Goal: Task Accomplishment & Management: Manage account settings

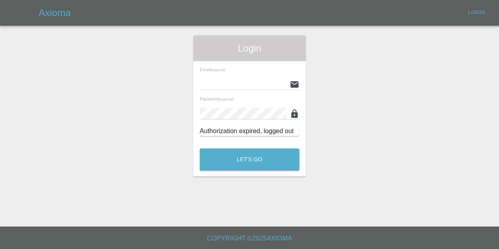
type input "[EMAIL_ADDRESS][DOMAIN_NAME]"
click at [251, 166] on button "Let's Go" at bounding box center [250, 159] width 100 height 22
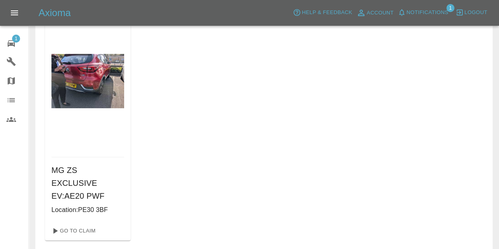
scroll to position [80, 0]
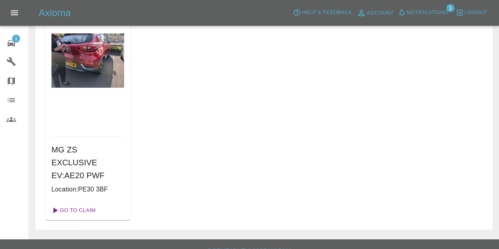
click at [83, 204] on link "Go To Claim" at bounding box center [72, 210] width 49 height 13
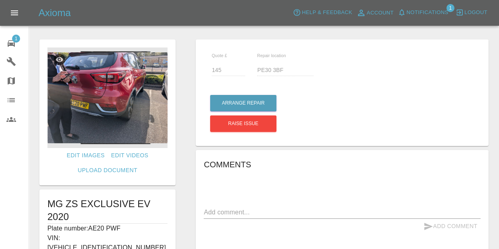
click at [80, 107] on img at bounding box center [107, 97] width 120 height 100
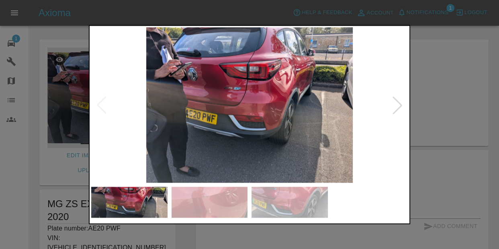
click at [397, 98] on div at bounding box center [398, 105] width 18 height 18
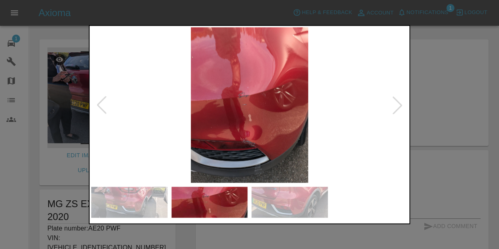
click at [397, 98] on div at bounding box center [398, 105] width 18 height 18
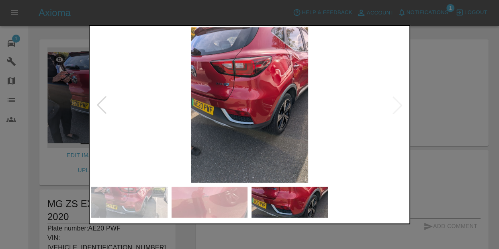
click at [397, 98] on img at bounding box center [249, 105] width 317 height 156
click at [102, 101] on div at bounding box center [102, 105] width 18 height 18
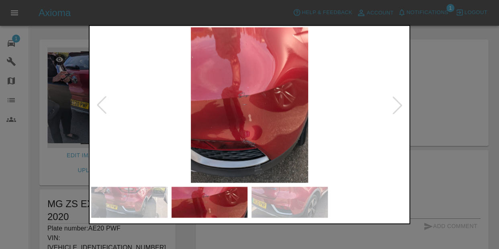
click at [475, 91] on div at bounding box center [249, 124] width 499 height 249
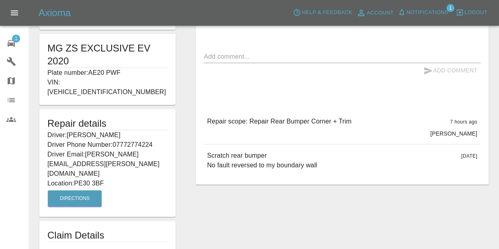
scroll to position [161, 0]
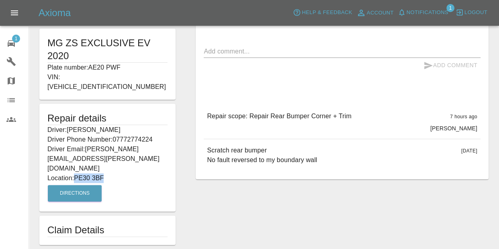
drag, startPoint x: 77, startPoint y: 147, endPoint x: 110, endPoint y: 149, distance: 33.0
click at [110, 173] on p "Location: PE30 3BF" at bounding box center [107, 178] width 120 height 10
copy p "PE30 3BF"
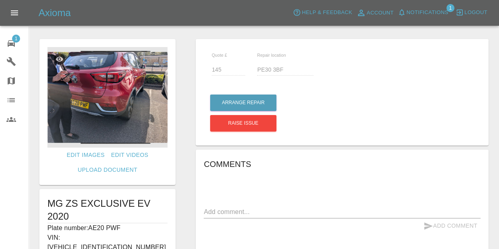
scroll to position [0, 0]
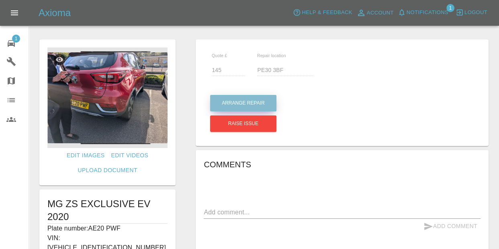
click at [238, 99] on button "Arrange Repair" at bounding box center [243, 103] width 66 height 16
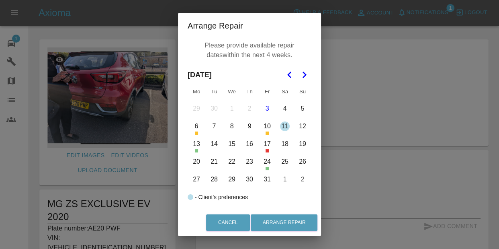
click at [197, 157] on button "20" at bounding box center [196, 161] width 17 height 17
click at [192, 177] on button "27" at bounding box center [196, 179] width 17 height 17
click at [306, 77] on icon "Go to the Next Month" at bounding box center [304, 75] width 10 height 10
click at [200, 126] on button "3" at bounding box center [196, 126] width 17 height 17
click at [265, 127] on button "7" at bounding box center [267, 126] width 17 height 17
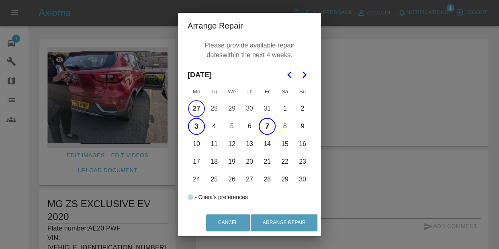
click at [194, 144] on button "10" at bounding box center [196, 143] width 17 height 17
click at [193, 164] on button "17" at bounding box center [196, 161] width 17 height 17
click at [288, 217] on button "Arrange Repair" at bounding box center [284, 222] width 67 height 16
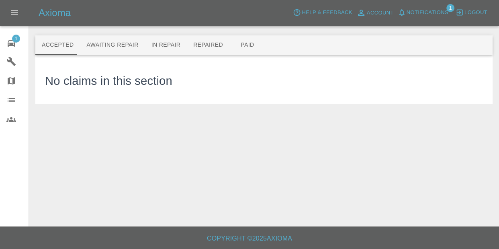
click at [420, 12] on span "Notifications" at bounding box center [428, 12] width 42 height 9
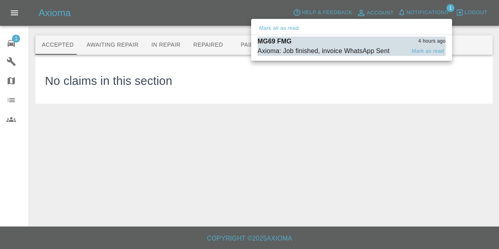
click at [383, 53] on div "Axioma: Job finished, invoice WhatsApp Sent" at bounding box center [324, 51] width 132 height 10
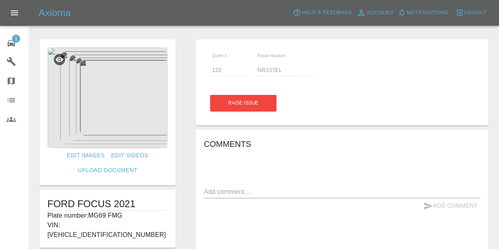
click at [115, 100] on img at bounding box center [107, 97] width 120 height 100
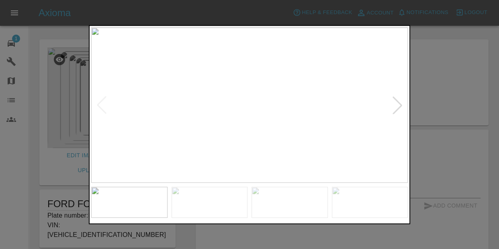
click at [401, 108] on div at bounding box center [398, 105] width 18 height 18
click at [400, 108] on div at bounding box center [398, 105] width 18 height 18
click at [401, 106] on div at bounding box center [398, 105] width 18 height 18
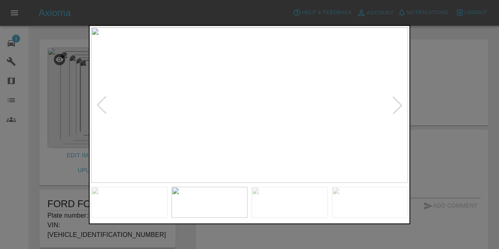
click at [401, 106] on div at bounding box center [398, 105] width 18 height 18
click at [401, 106] on img at bounding box center [249, 105] width 317 height 156
click at [102, 100] on div at bounding box center [102, 105] width 18 height 18
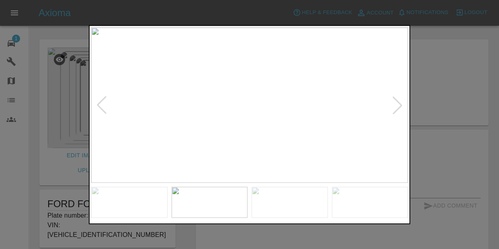
click at [102, 100] on div at bounding box center [102, 105] width 18 height 18
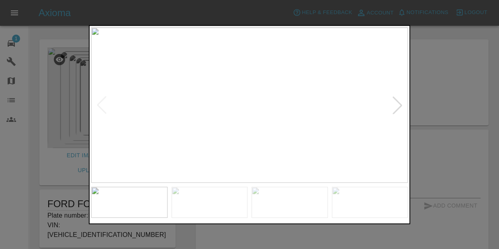
click at [102, 100] on img at bounding box center [249, 105] width 317 height 156
click at [390, 99] on div at bounding box center [398, 105] width 18 height 18
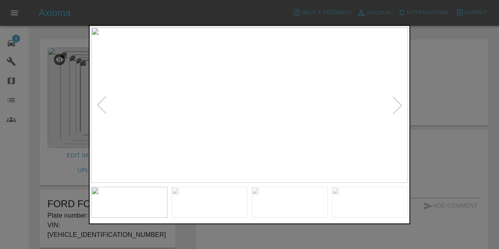
click at [390, 99] on div at bounding box center [398, 105] width 18 height 18
click at [472, 99] on div at bounding box center [249, 124] width 499 height 249
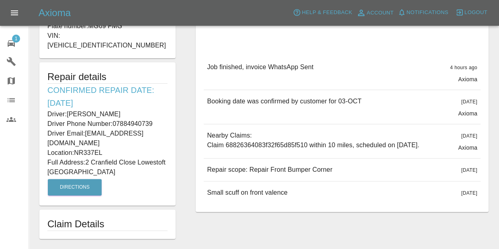
scroll to position [205, 0]
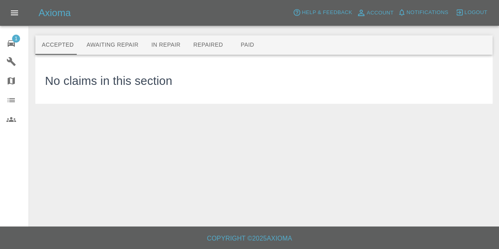
click at [10, 34] on link "1 Repair home" at bounding box center [14, 42] width 29 height 19
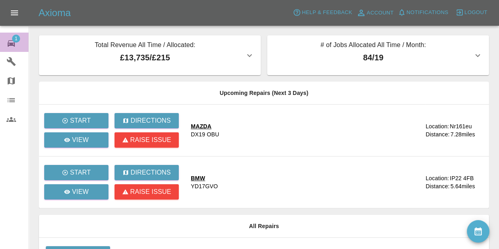
click at [17, 40] on span "1" at bounding box center [16, 39] width 8 height 8
click at [16, 11] on icon "Open drawer" at bounding box center [14, 12] width 7 height 5
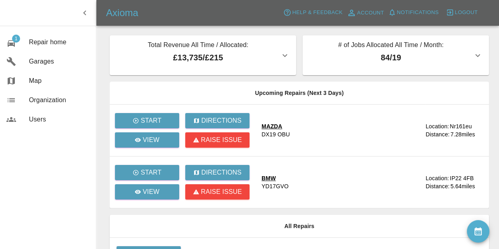
click at [107, 60] on div "Total Revenue All Time / Allocated: £13,735 / £215 OG Paintwork : £13,735 / £21…" at bounding box center [299, 168] width 387 height 267
click at [86, 17] on icon "button" at bounding box center [85, 13] width 10 height 10
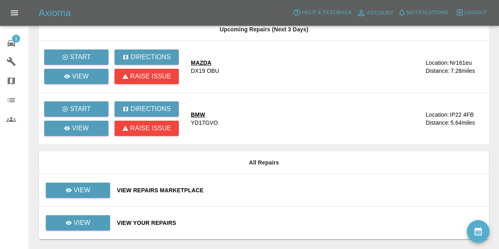
scroll to position [86, 0]
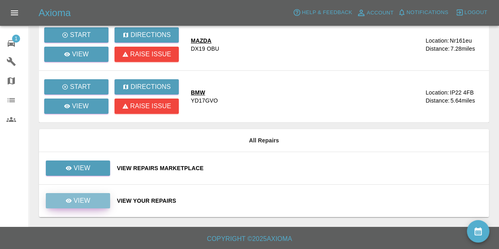
click at [89, 206] on link "View" at bounding box center [78, 200] width 64 height 15
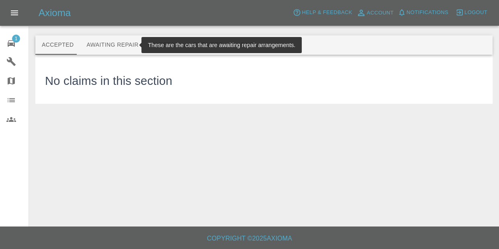
click at [118, 41] on button "Awaiting Repair" at bounding box center [112, 44] width 65 height 19
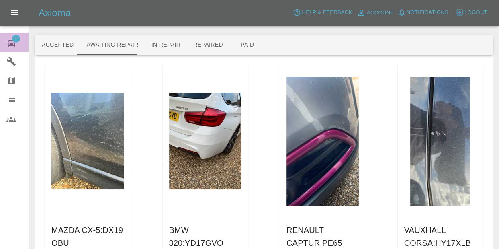
click at [17, 43] on div "1" at bounding box center [17, 43] width 23 height 12
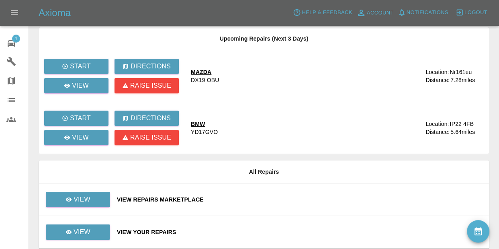
scroll to position [86, 0]
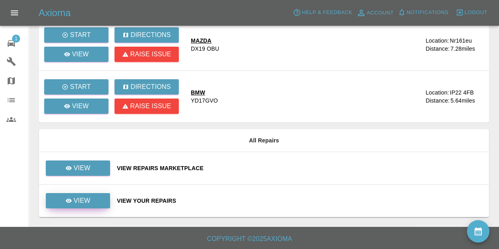
click at [77, 200] on p "View" at bounding box center [82, 201] width 17 height 10
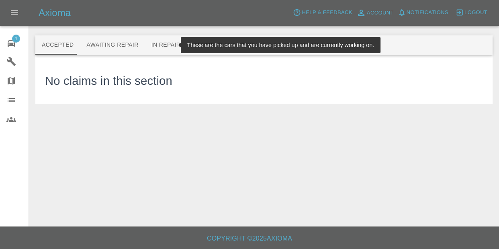
click at [165, 42] on button "In Repair" at bounding box center [166, 44] width 42 height 19
click at [188, 44] on button "Repaired" at bounding box center [208, 44] width 43 height 19
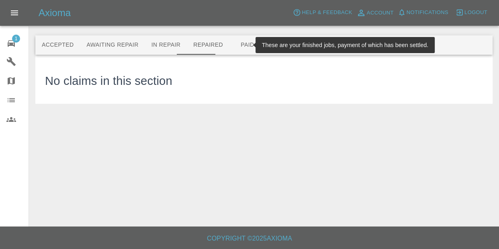
click at [235, 44] on button "Paid" at bounding box center [247, 44] width 36 height 19
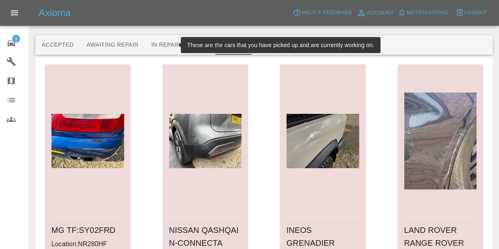
click at [160, 41] on button "In Repair" at bounding box center [166, 44] width 42 height 19
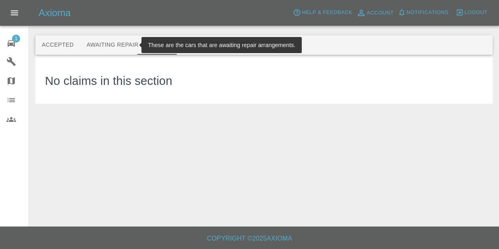
click at [107, 45] on button "Awaiting Repair" at bounding box center [112, 44] width 65 height 19
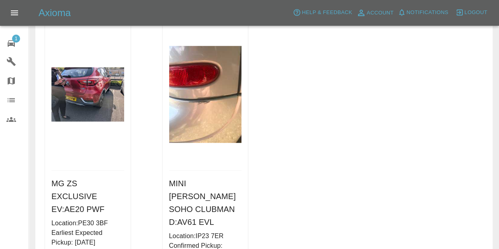
scroll to position [650, 0]
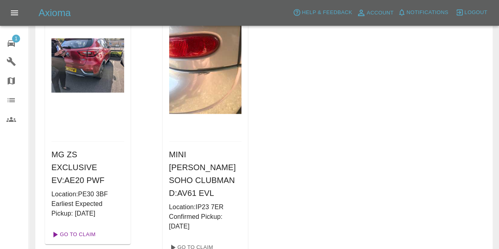
click at [83, 228] on link "Go To Claim" at bounding box center [72, 234] width 49 height 13
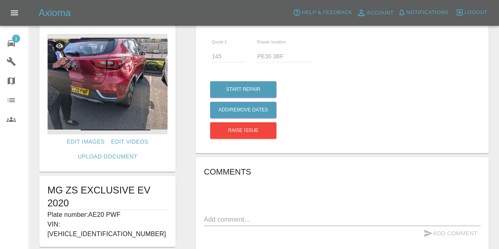
scroll to position [60, 0]
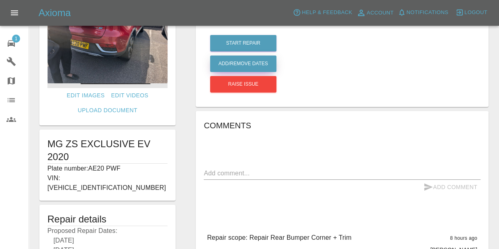
click at [252, 65] on button "Add/Remove Dates" at bounding box center [243, 63] width 66 height 16
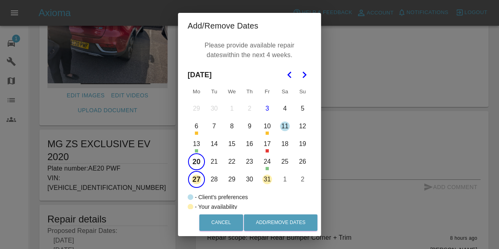
click at [272, 180] on button "31" at bounding box center [267, 179] width 17 height 17
click at [307, 73] on icon "Go to the Next Month" at bounding box center [304, 75] width 10 height 10
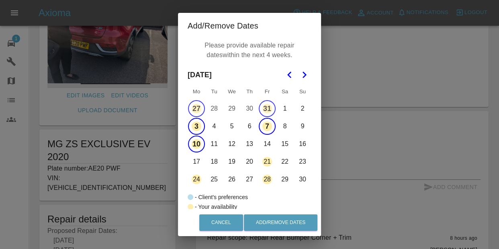
click at [302, 75] on icon "Go to the Next Month" at bounding box center [304, 75] width 10 height 10
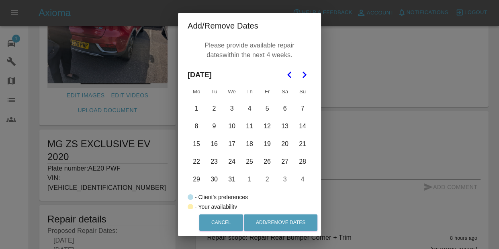
click at [289, 74] on icon "Go to the Previous Month" at bounding box center [290, 75] width 10 height 10
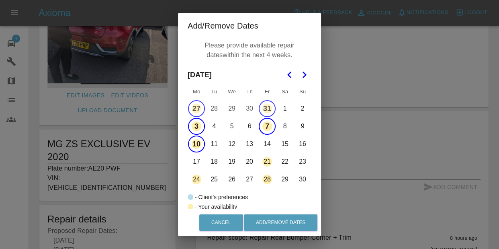
click at [289, 74] on icon "Go to the Previous Month" at bounding box center [290, 75] width 10 height 10
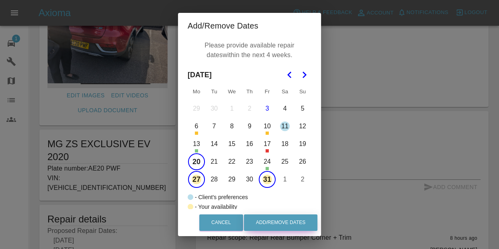
click at [281, 220] on button "Add/Remove Dates" at bounding box center [281, 222] width 74 height 16
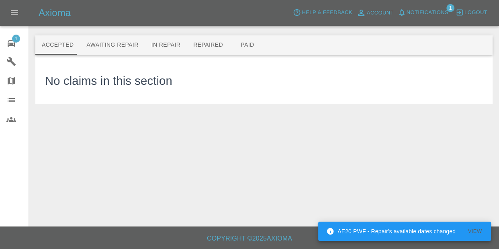
click at [480, 229] on button "View" at bounding box center [475, 231] width 26 height 12
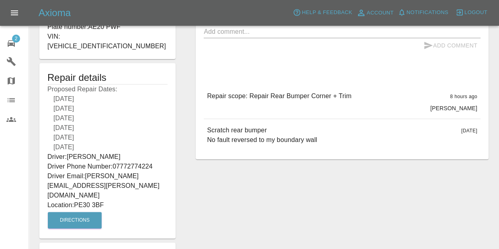
scroll to position [202, 0]
